Goal: Register for event/course

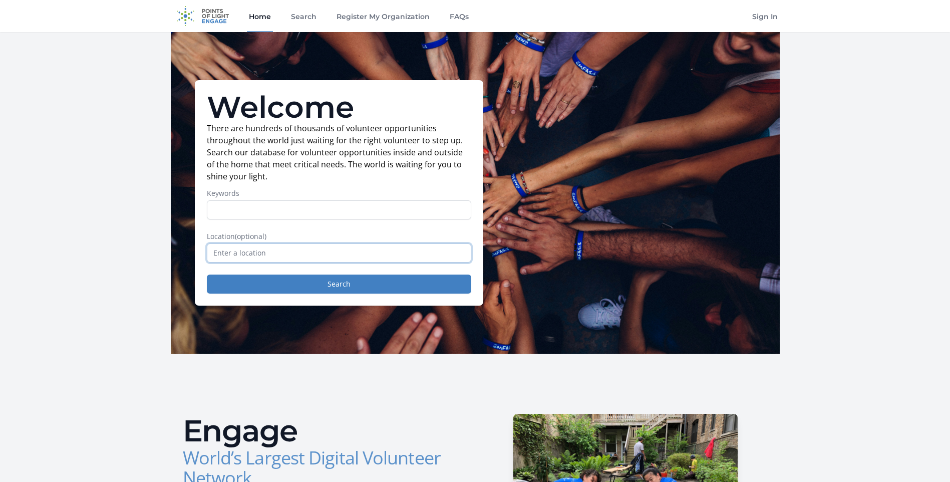
click at [262, 255] on input "text" at bounding box center [339, 252] width 264 height 19
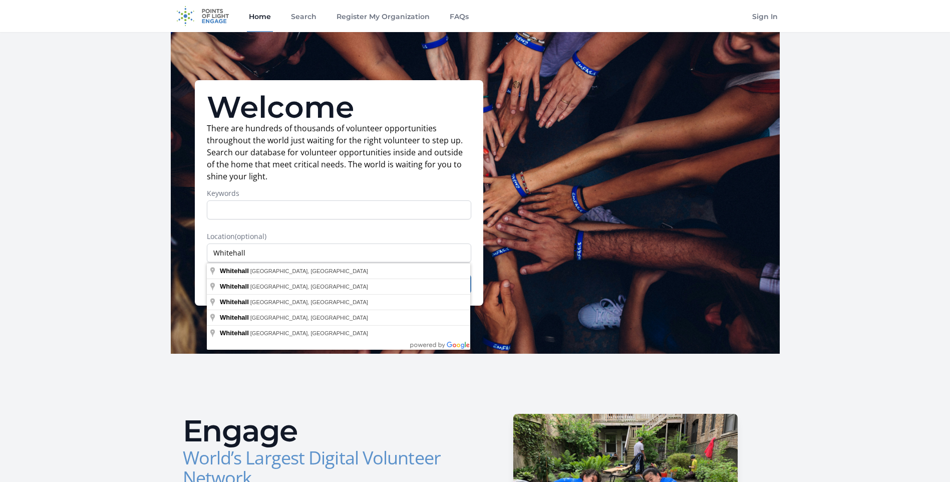
type input "[GEOGRAPHIC_DATA], [GEOGRAPHIC_DATA], [GEOGRAPHIC_DATA]"
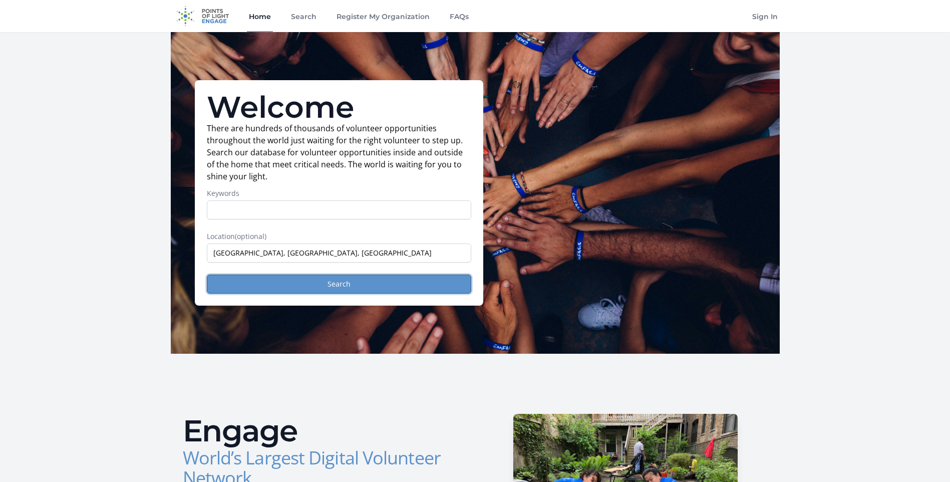
click at [289, 288] on button "Search" at bounding box center [339, 283] width 264 height 19
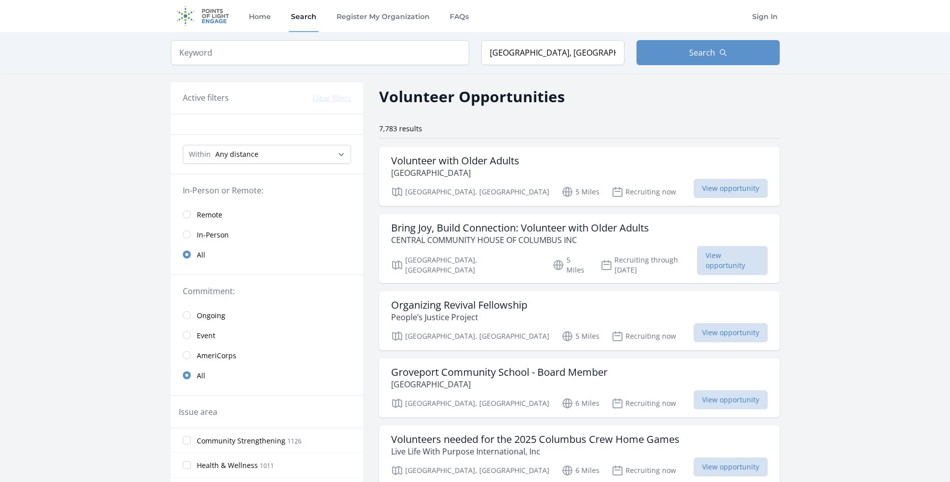
click at [201, 336] on span "Event" at bounding box center [206, 336] width 19 height 10
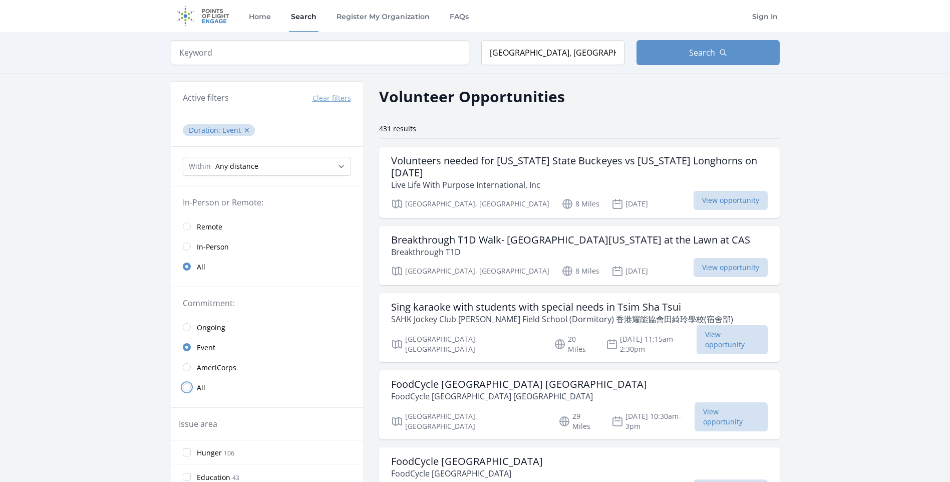
click at [188, 386] on input "radio" at bounding box center [187, 387] width 8 height 8
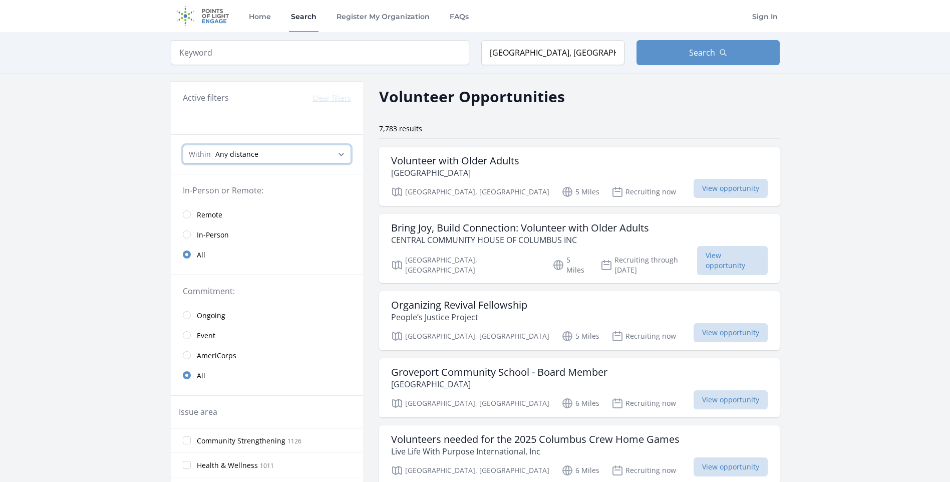
click at [293, 157] on select "Any distance , 5 Miles , 20 Miles , 50 Miles , 100 Miles" at bounding box center [267, 154] width 168 height 19
click at [574, 169] on div "Volunteer with Older Adults [GEOGRAPHIC_DATA]" at bounding box center [579, 167] width 377 height 24
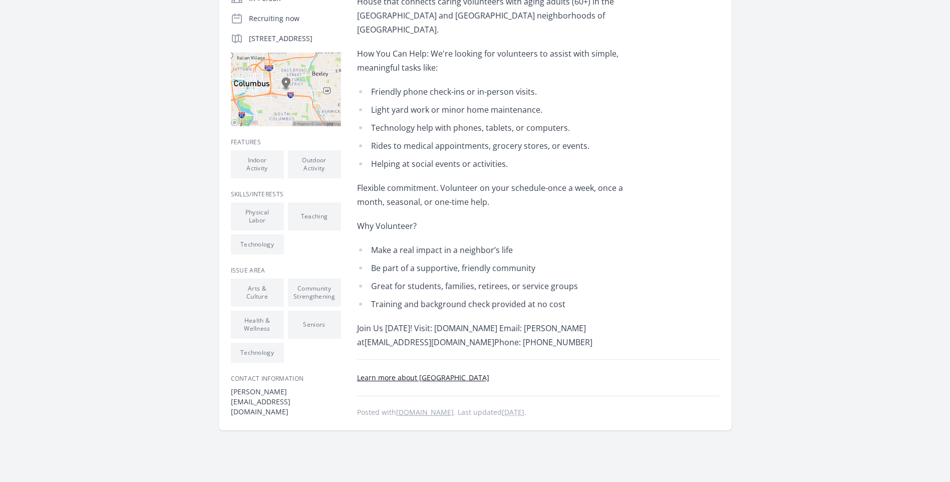
scroll to position [18, 0]
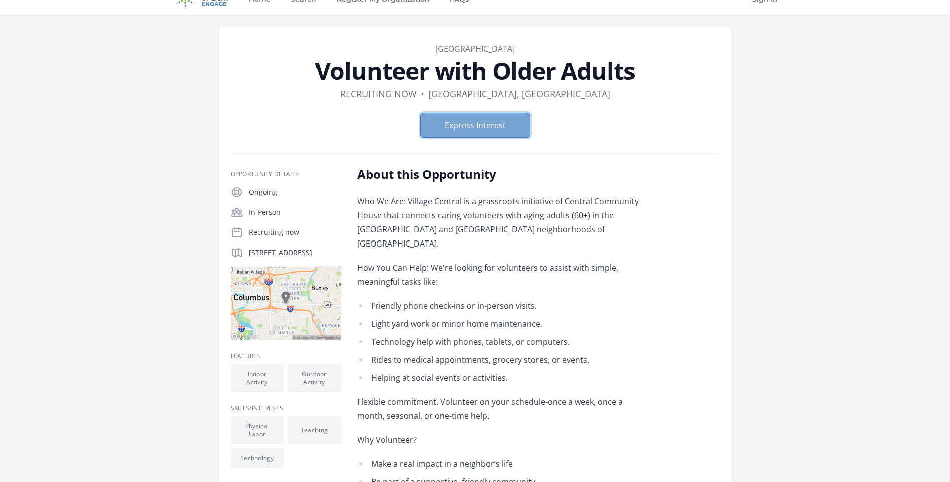
click at [497, 127] on button "Express Interest" at bounding box center [475, 125] width 110 height 25
